Goal: Obtain resource: Obtain resource

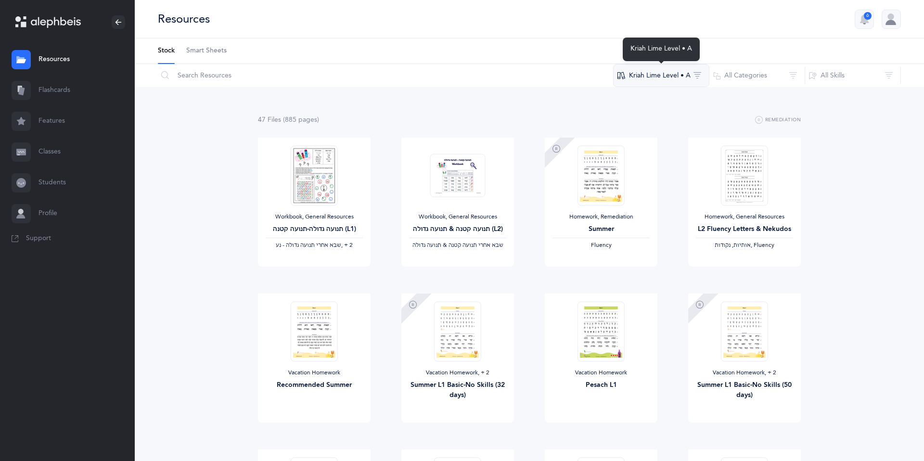
click at [662, 76] on button "Kriah Lime Level • A" at bounding box center [661, 75] width 96 height 23
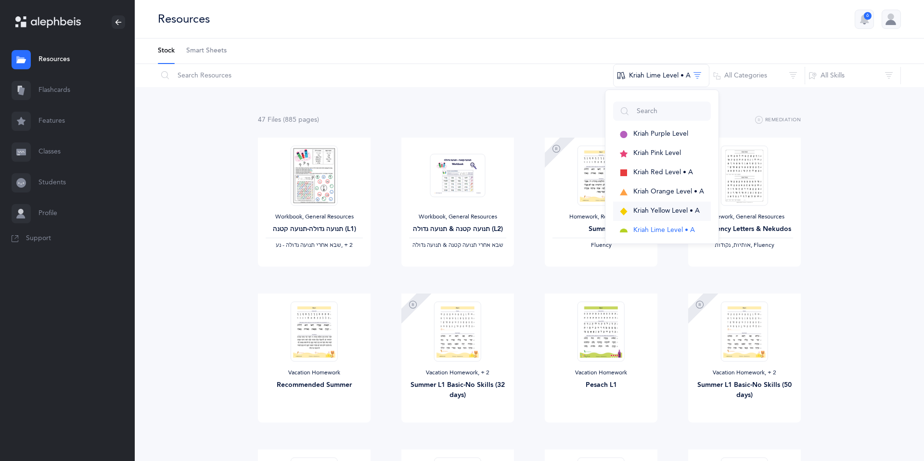
click at [652, 213] on span "Kriah Yellow Level • A" at bounding box center [666, 211] width 66 height 8
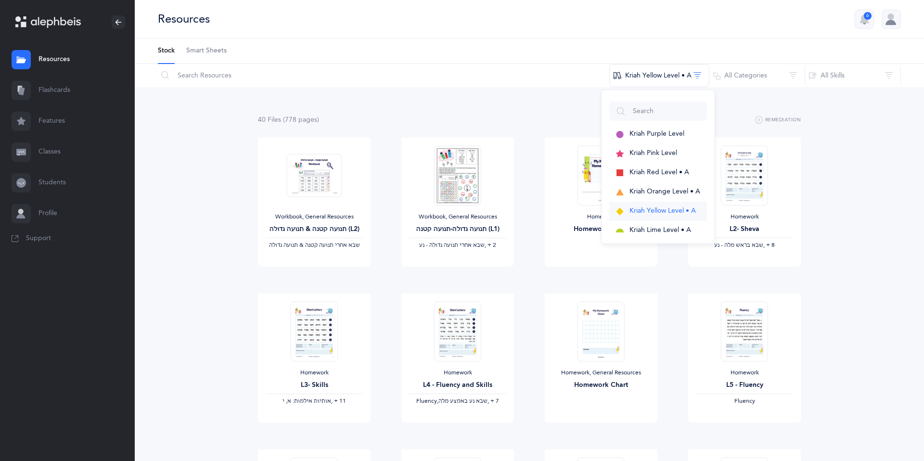
click at [645, 209] on span "Kriah Yellow Level • A" at bounding box center [663, 211] width 66 height 8
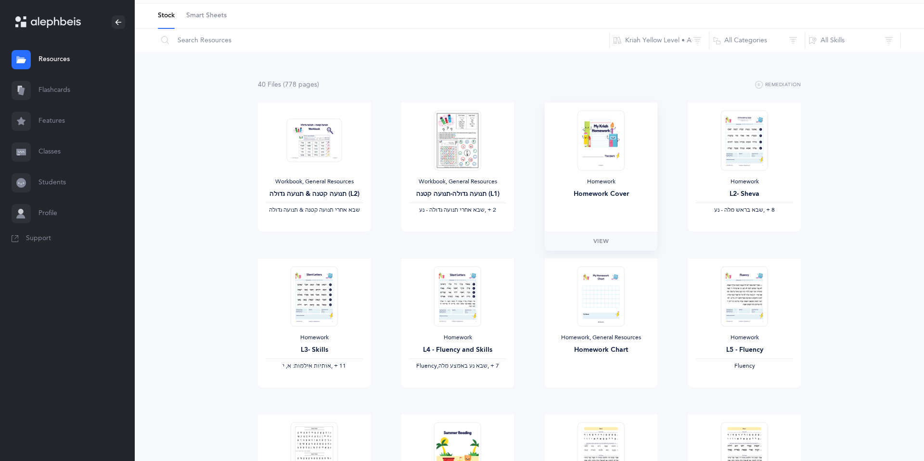
scroll to position [37, 0]
click at [600, 396] on span "View" at bounding box center [600, 395] width 15 height 9
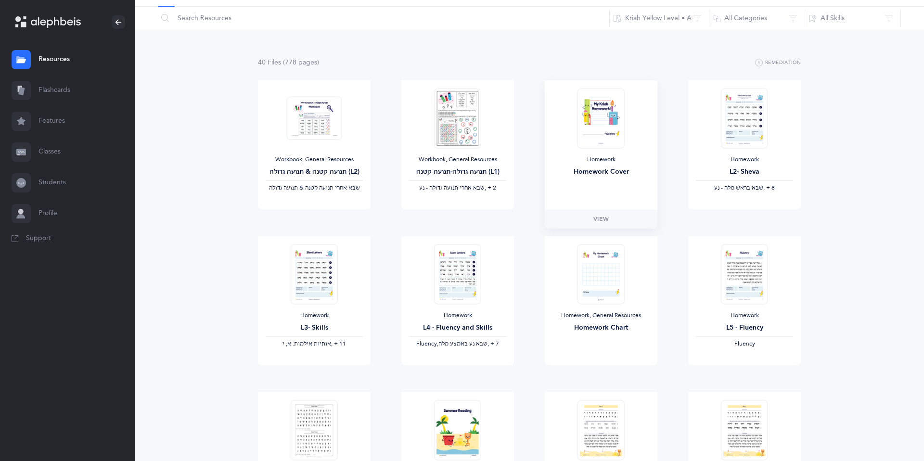
scroll to position [0, 0]
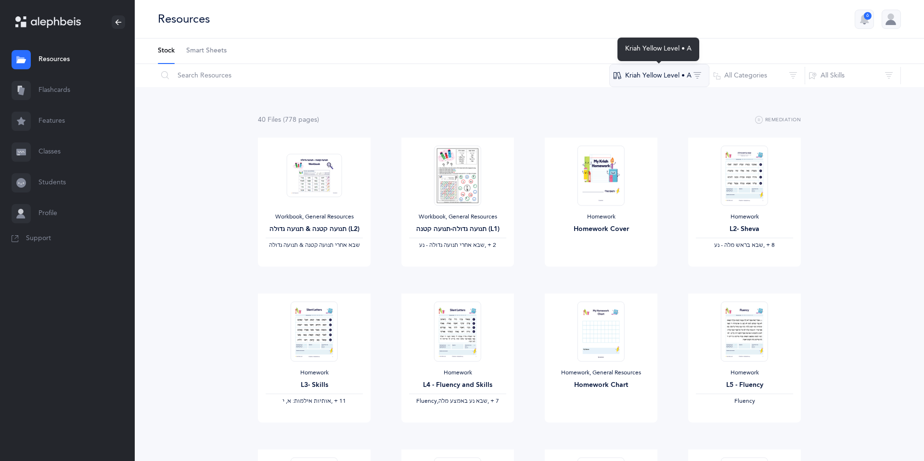
click at [658, 73] on button "Kriah Yellow Level • A" at bounding box center [659, 75] width 100 height 23
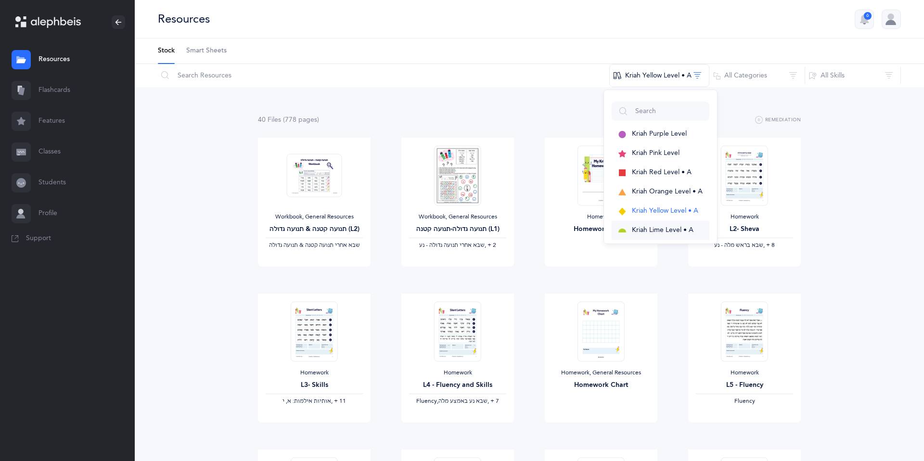
click at [666, 231] on span "Kriah Lime Level • A" at bounding box center [663, 230] width 62 height 8
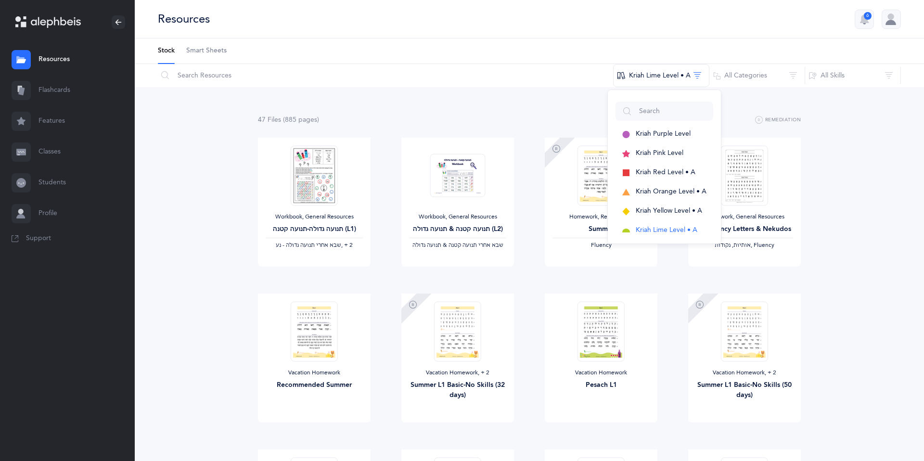
click at [532, 114] on div "47 File s (885 page s ) Remediation" at bounding box center [529, 120] width 543 height 12
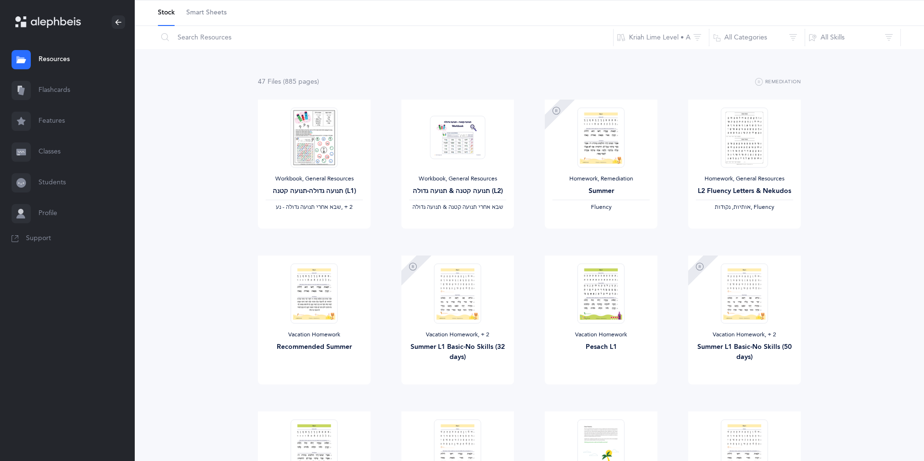
scroll to position [39, 0]
click at [746, 237] on span "View" at bounding box center [744, 237] width 15 height 9
